Goal: Task Accomplishment & Management: Use online tool/utility

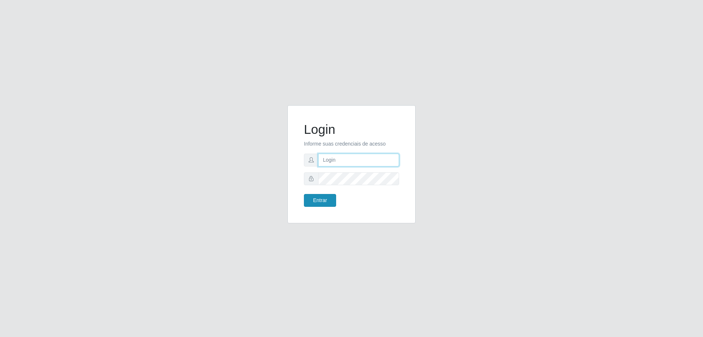
type input "[EMAIL_ADDRESS][DOMAIN_NAME]"
click at [324, 198] on button "Entrar" at bounding box center [320, 200] width 32 height 13
click at [328, 203] on button "Entrar" at bounding box center [320, 200] width 32 height 13
click at [320, 199] on button "Entrar" at bounding box center [320, 200] width 32 height 13
click at [320, 198] on button "Entrar" at bounding box center [320, 200] width 32 height 13
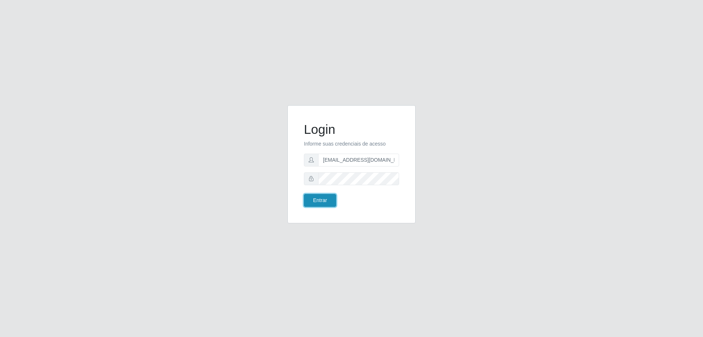
click at [320, 198] on button "Entrar" at bounding box center [320, 200] width 32 height 13
type input "[EMAIL_ADDRESS][DOMAIN_NAME]"
click at [321, 201] on button "Entrar" at bounding box center [320, 200] width 32 height 13
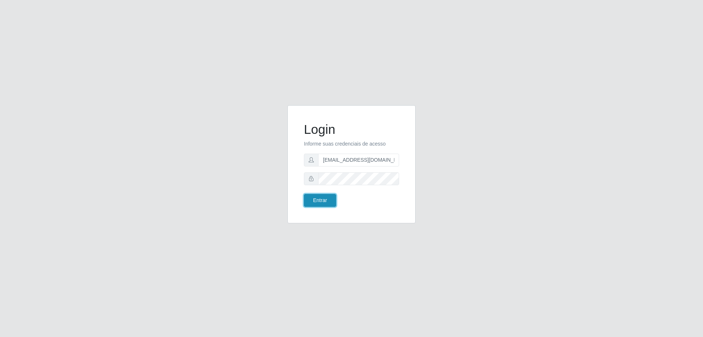
click at [321, 201] on button "Entrar" at bounding box center [320, 200] width 32 height 13
click at [320, 200] on button "Entrar" at bounding box center [320, 200] width 32 height 13
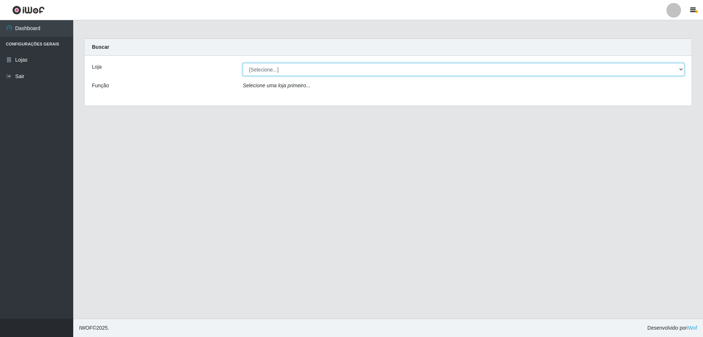
click at [681, 70] on select "[Selecione...] SuperShow Bis - [GEOGRAPHIC_DATA]" at bounding box center [464, 69] width 442 height 13
select select "59"
click at [243, 63] on select "[Selecione...] SuperShow Bis - [GEOGRAPHIC_DATA]" at bounding box center [464, 69] width 442 height 13
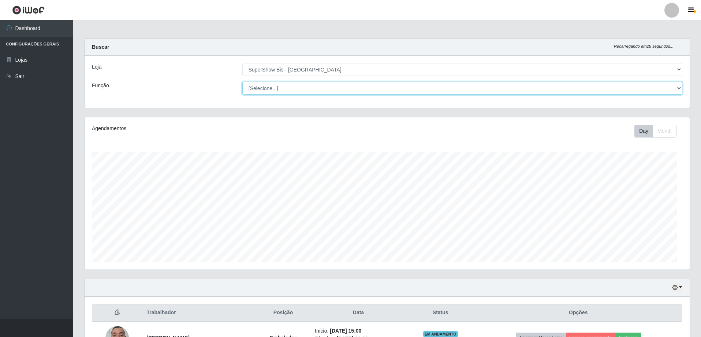
click at [297, 93] on select "[Selecione...] ASG ASG + ASG ++ Auxiliar de Cozinha Embalador Embalador + Embal…" at bounding box center [462, 88] width 440 height 13
click at [207, 86] on div "Função" at bounding box center [161, 88] width 150 height 13
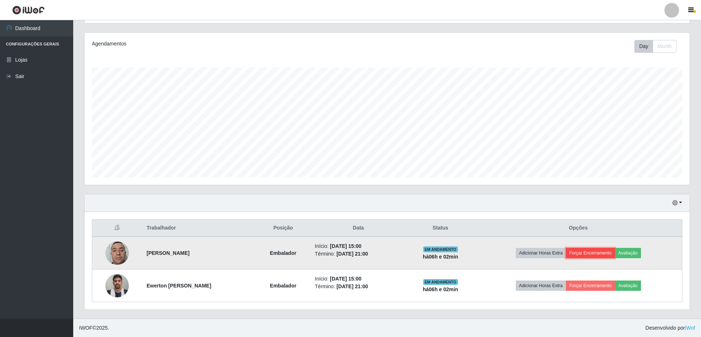
click at [584, 252] on button "Forçar Encerramento" at bounding box center [590, 253] width 49 height 10
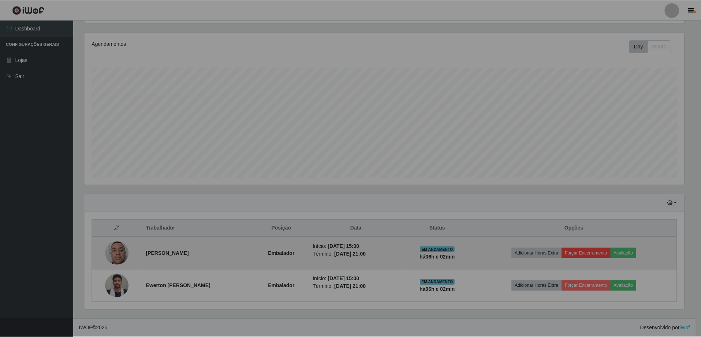
scroll to position [152, 605]
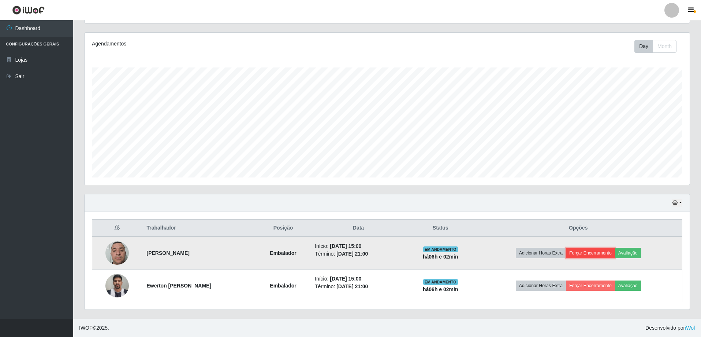
click at [582, 254] on button "Forçar Encerramento" at bounding box center [590, 253] width 49 height 10
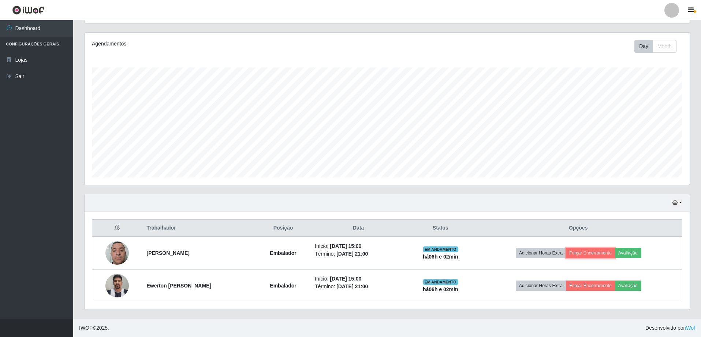
click at [582, 254] on button "Forçar Encerramento" at bounding box center [590, 253] width 49 height 10
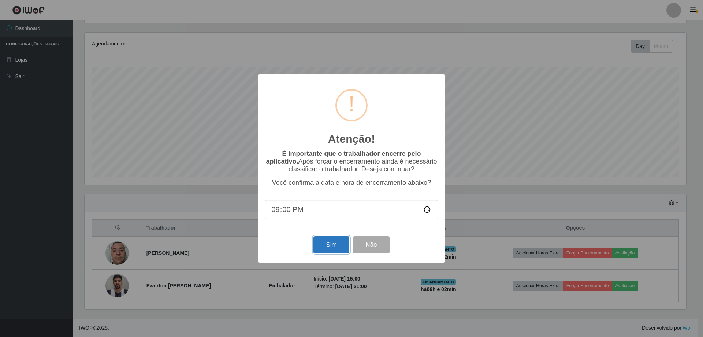
click at [331, 245] on button "Sim" at bounding box center [331, 244] width 36 height 17
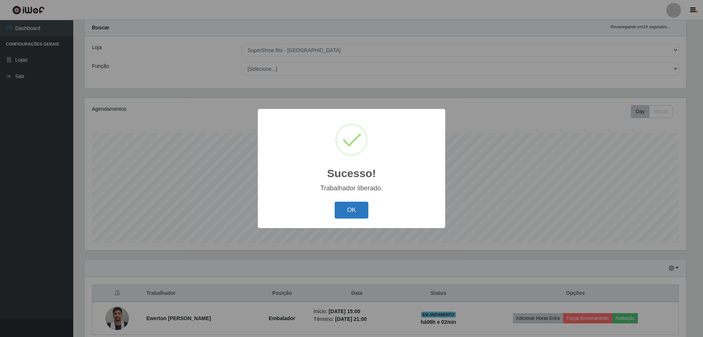
click at [353, 206] on button "OK" at bounding box center [352, 209] width 34 height 17
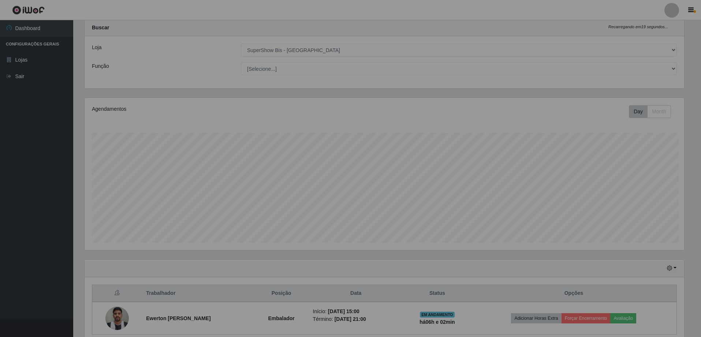
scroll to position [152, 605]
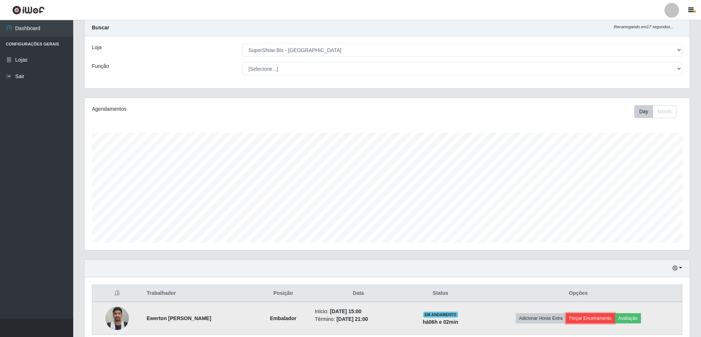
click at [591, 315] on button "Forçar Encerramento" at bounding box center [590, 318] width 49 height 10
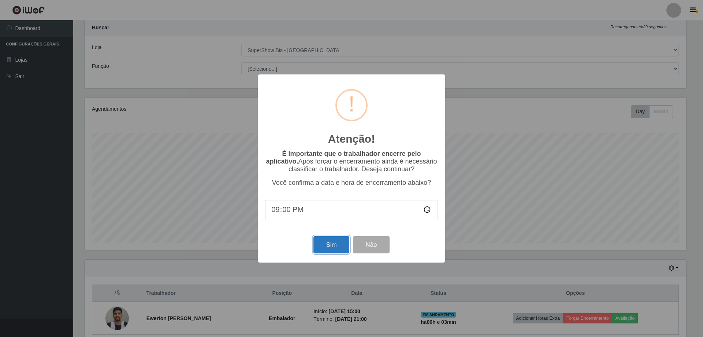
click at [338, 245] on button "Sim" at bounding box center [331, 244] width 36 height 17
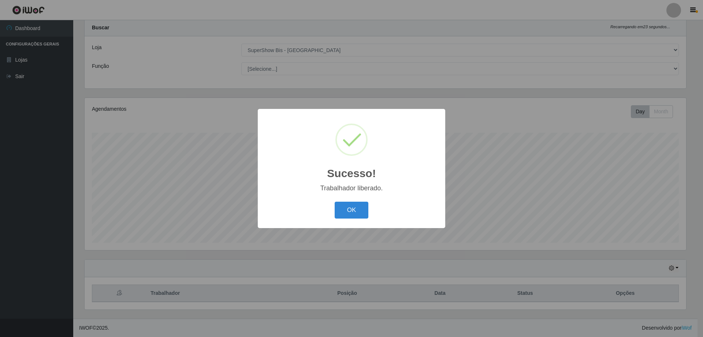
click at [335, 201] on button "OK" at bounding box center [352, 209] width 34 height 17
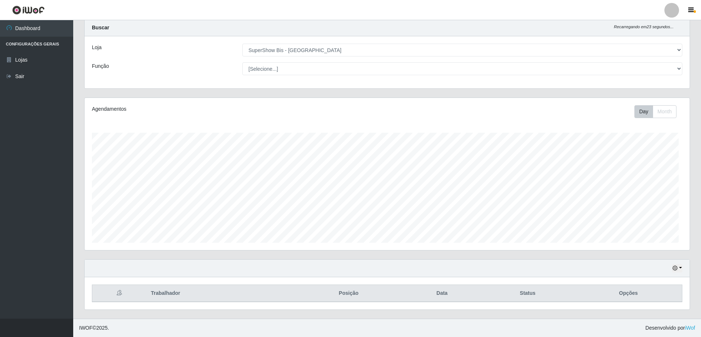
scroll to position [152, 605]
